Goal: Task Accomplishment & Management: Manage account settings

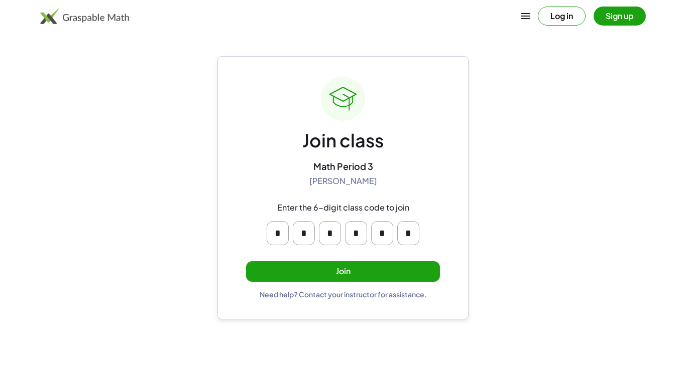
click at [277, 275] on button "Join" at bounding box center [343, 272] width 194 height 21
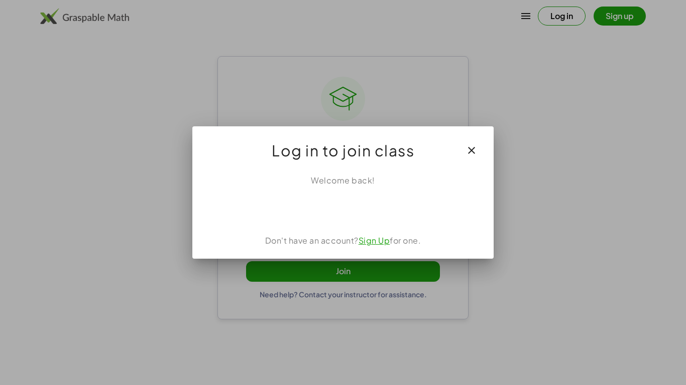
click at [378, 245] on link "Sign Up" at bounding box center [374, 240] width 32 height 11
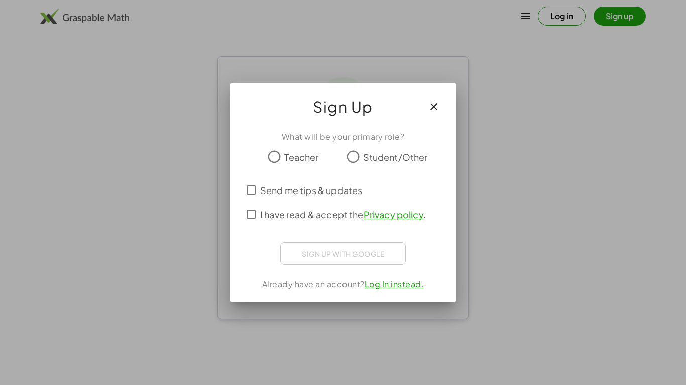
click at [354, 140] on div "What will be your primary role?" at bounding box center [343, 137] width 202 height 12
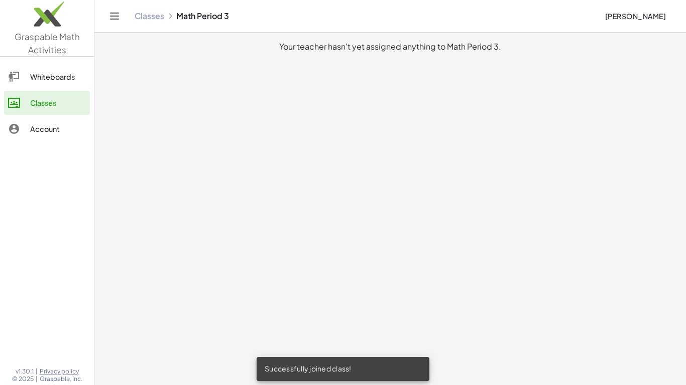
click at [27, 75] on div at bounding box center [19, 77] width 22 height 12
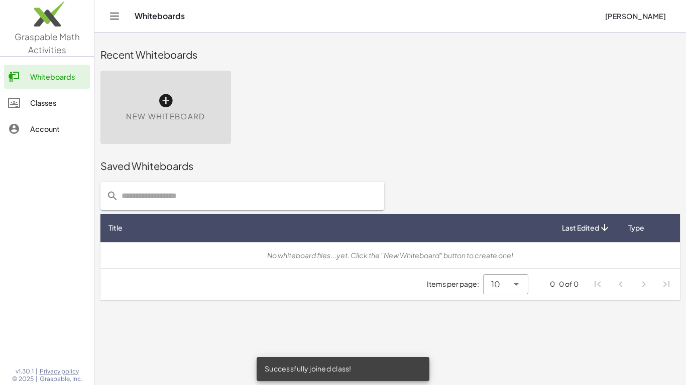
click at [73, 125] on div "Account" at bounding box center [58, 129] width 56 height 12
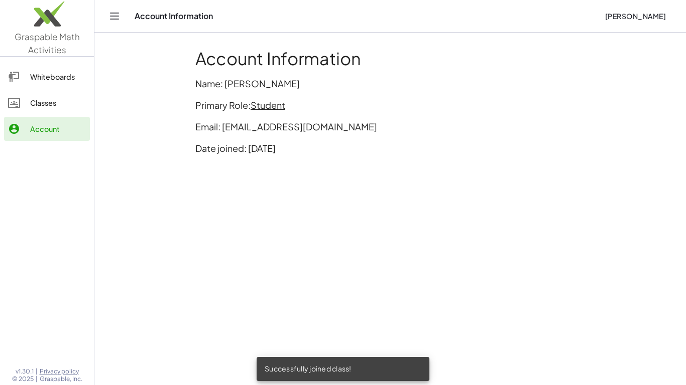
click at [109, 10] on icon "Toggle navigation" at bounding box center [114, 16] width 12 height 12
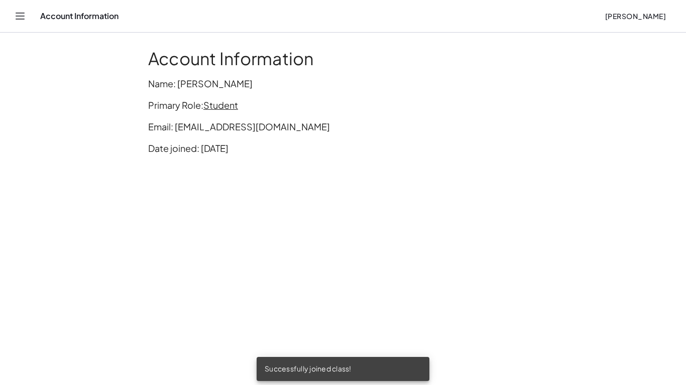
click at [16, 19] on icon "Toggle navigation" at bounding box center [20, 16] width 9 height 6
